Goal: Find specific page/section: Find specific page/section

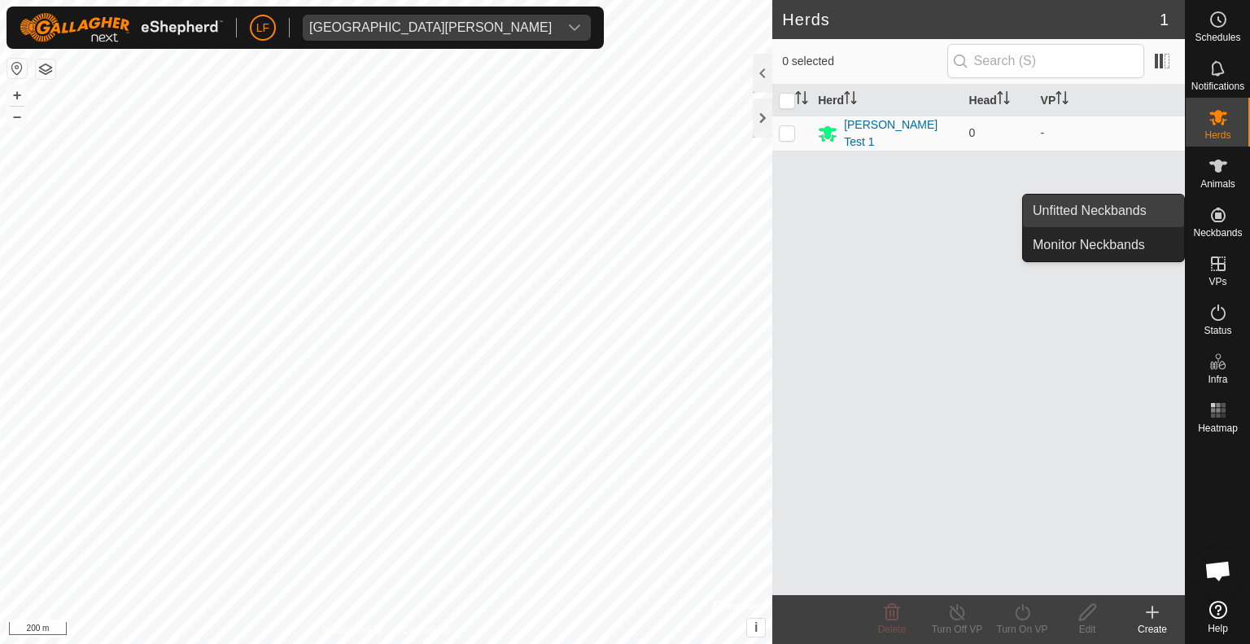
click at [1144, 212] on link "Unfitted Neckbands" at bounding box center [1103, 211] width 161 height 33
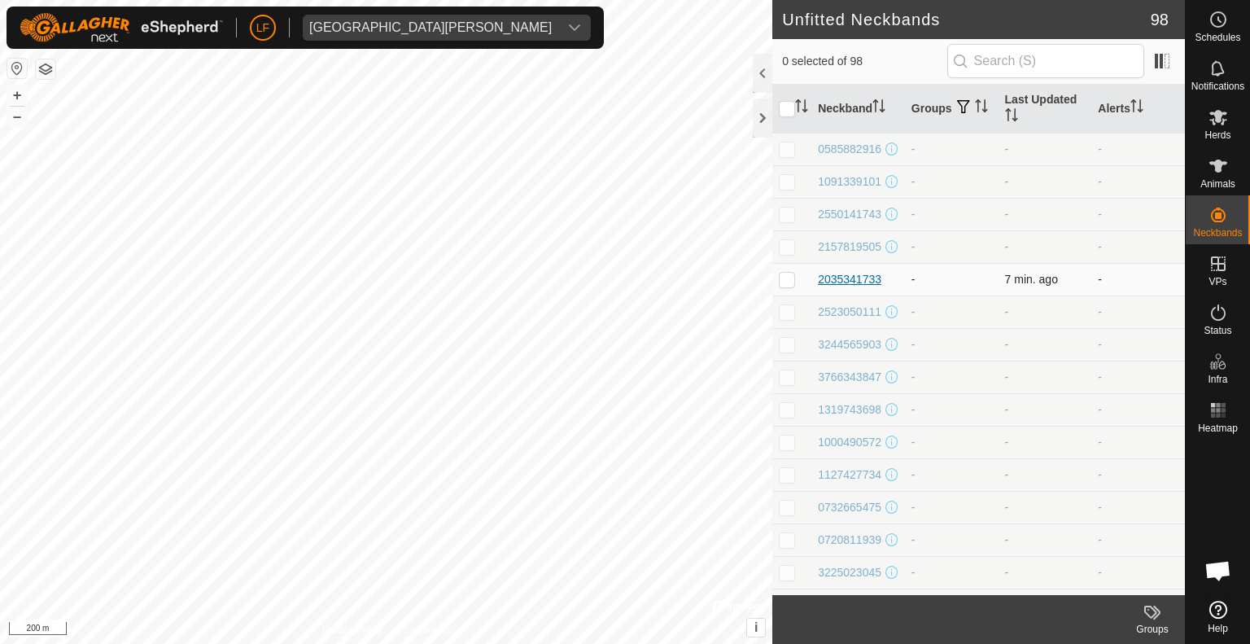
click at [873, 288] on div "2035341733" at bounding box center [849, 279] width 63 height 17
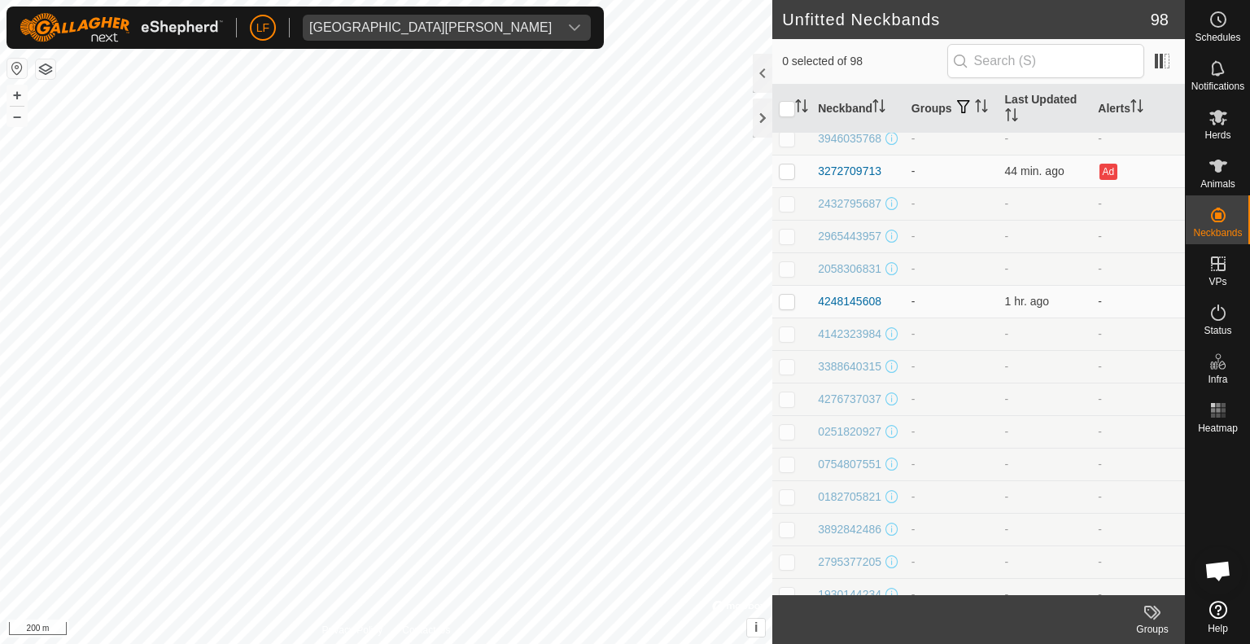
drag, startPoint x: 1176, startPoint y: 588, endPoint x: 1205, endPoint y: 495, distance: 97.3
click at [1205, 495] on div at bounding box center [1218, 516] width 64 height 155
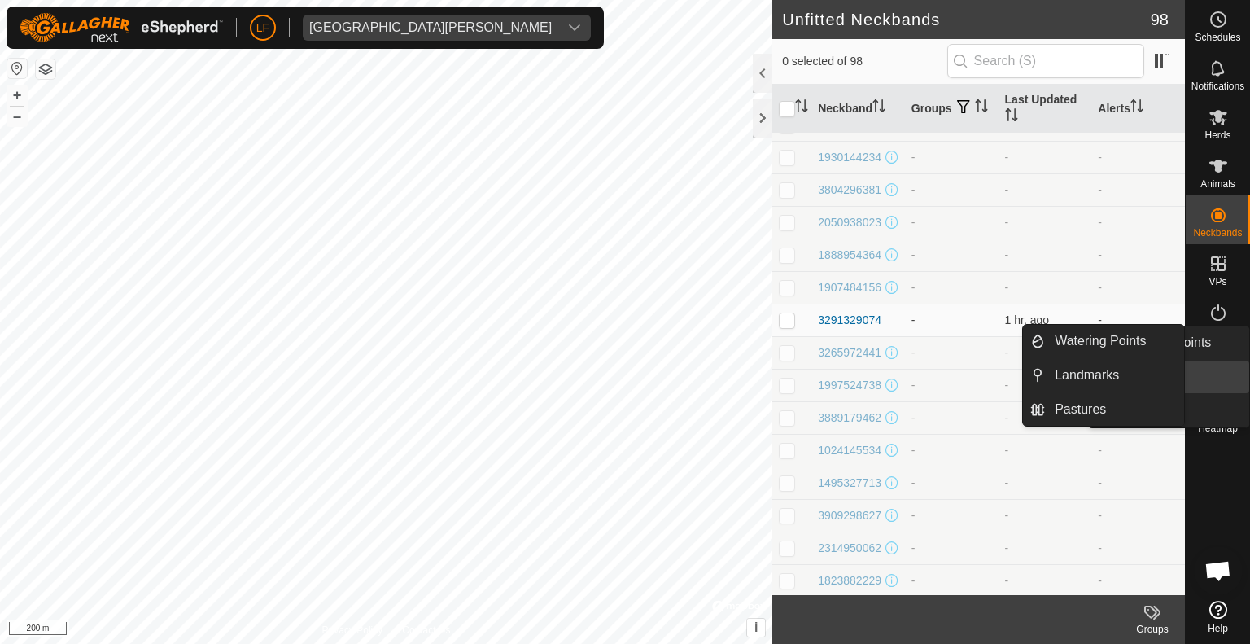
scroll to position [1637, 0]
